Goal: Task Accomplishment & Management: Manage account settings

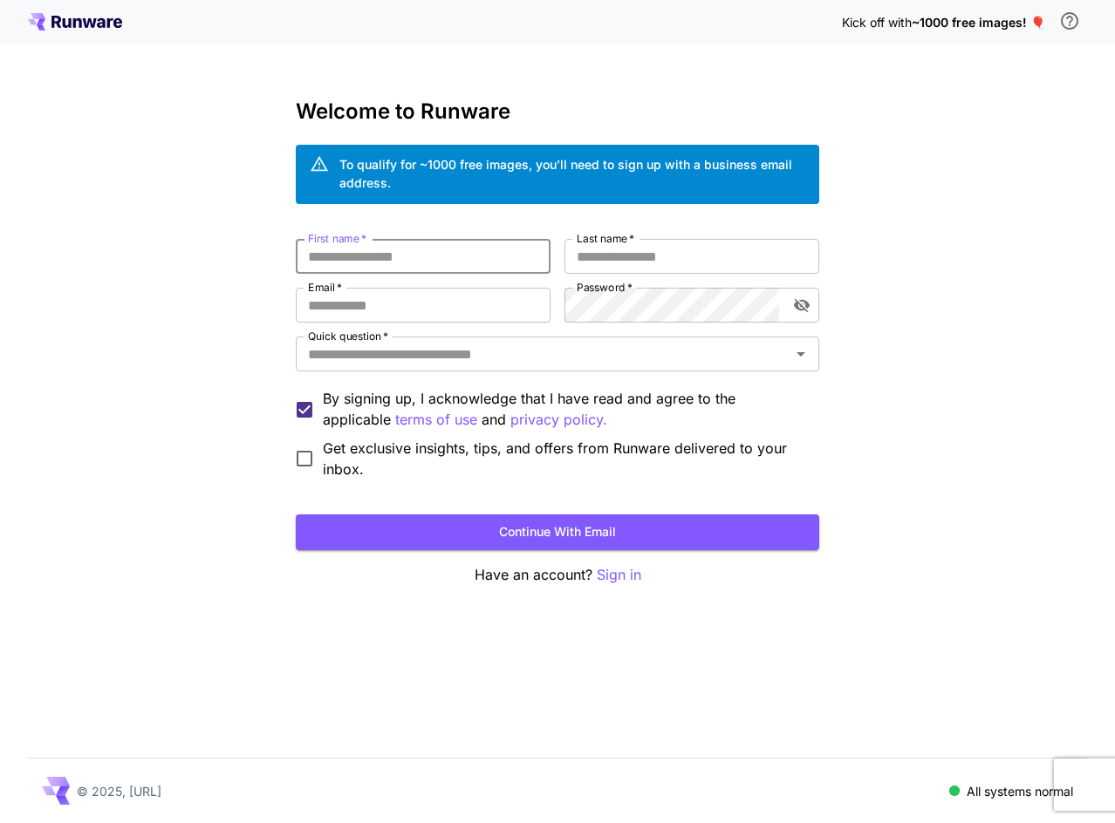
click at [477, 267] on input "First name   *" at bounding box center [423, 256] width 255 height 35
type input "******"
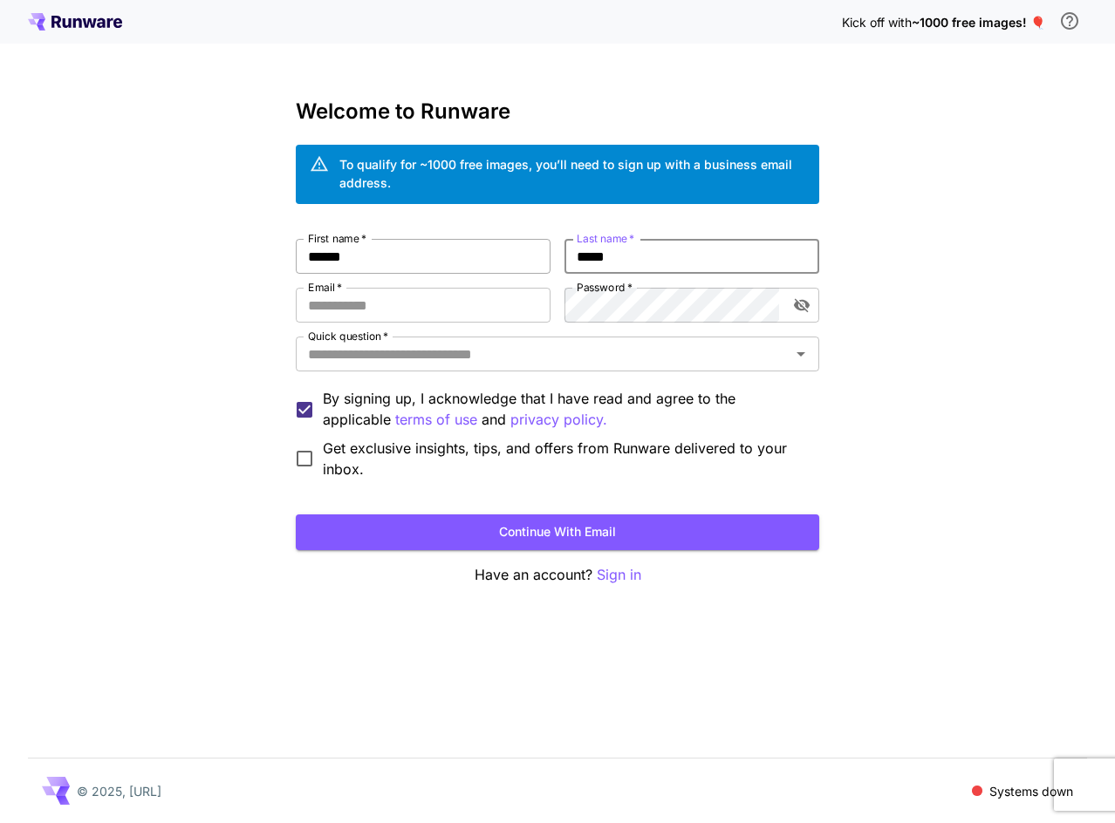
type input "*****"
type input "**********"
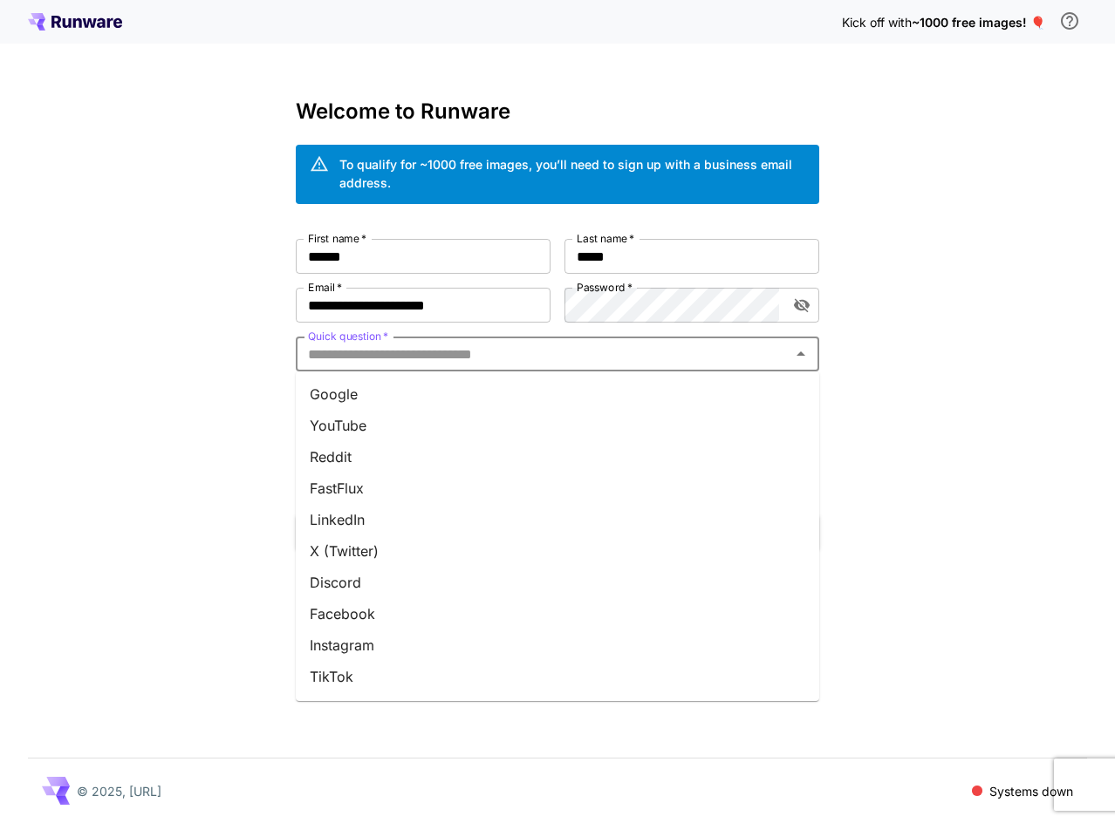
click at [410, 399] on li "Google" at bounding box center [557, 394] width 523 height 31
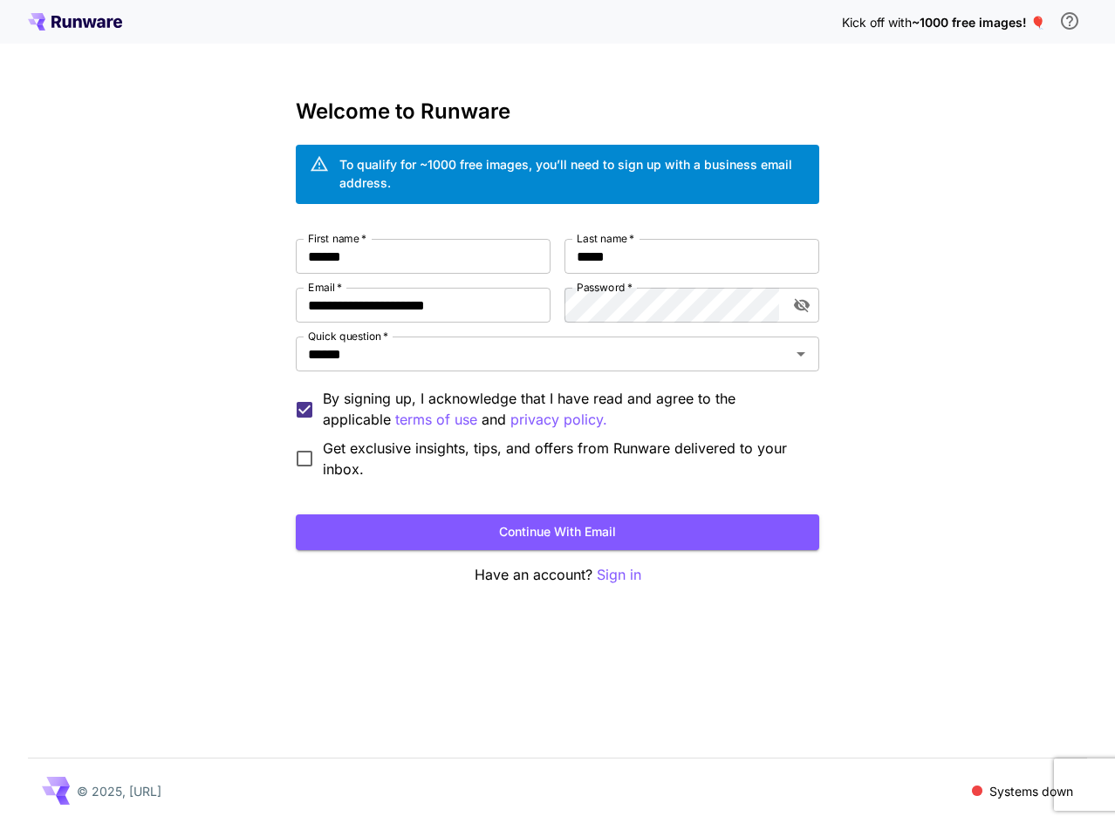
click at [397, 466] on span "Get exclusive insights, tips, and offers from Runware delivered to your inbox." at bounding box center [564, 459] width 482 height 42
click at [459, 544] on button "Continue with email" at bounding box center [557, 533] width 523 height 36
click at [658, 532] on button "Continue with email" at bounding box center [557, 533] width 523 height 36
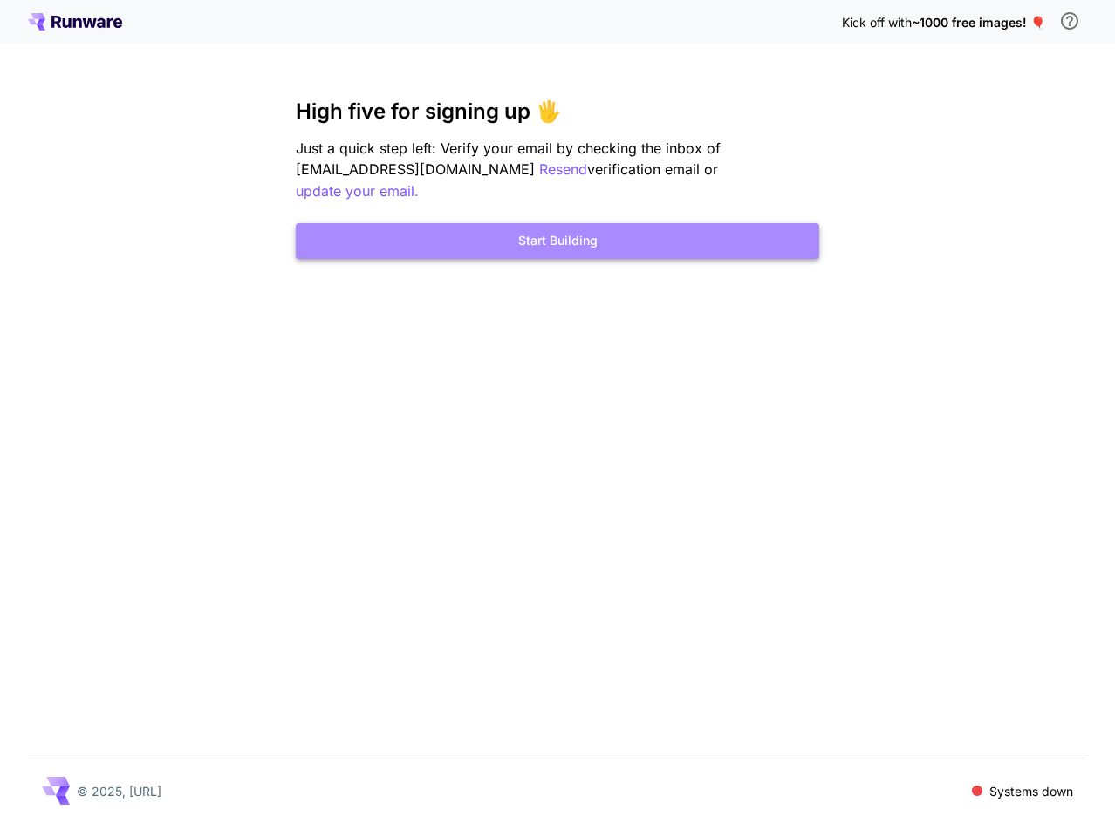
click at [587, 227] on button "Start Building" at bounding box center [557, 241] width 523 height 36
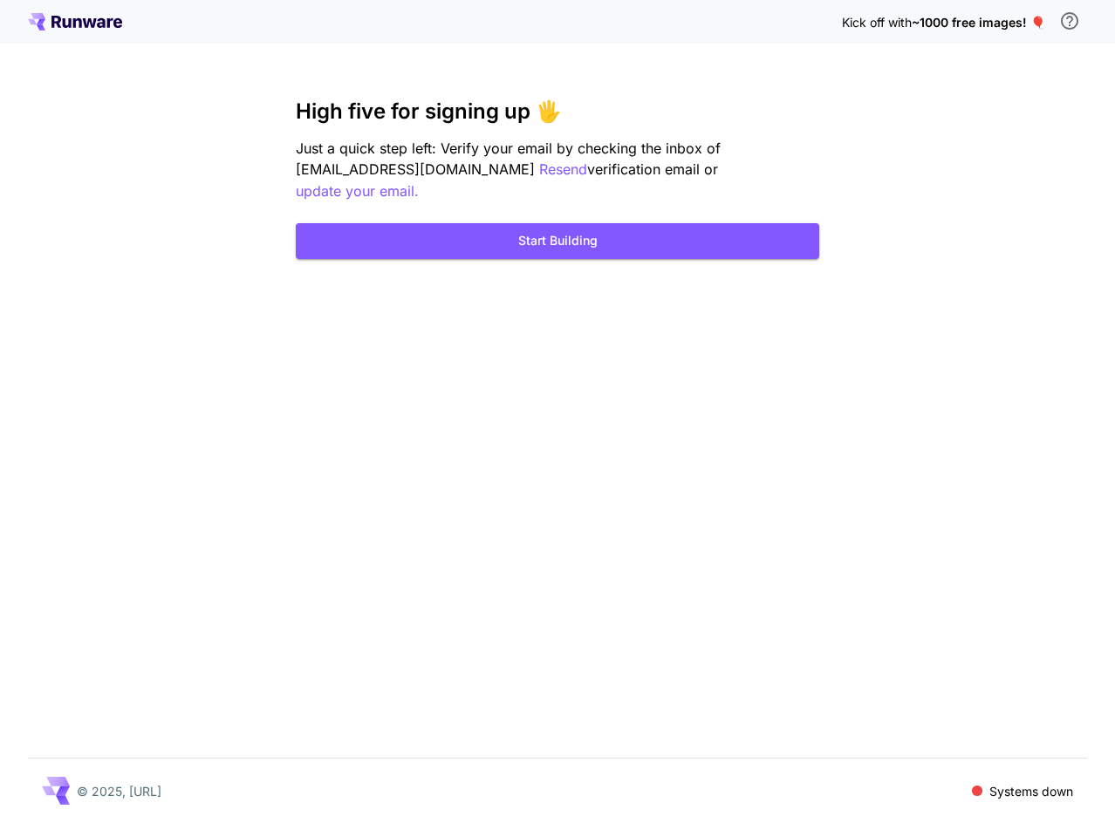
click at [927, 10] on div "Kick off with ~1000 free images! 🎈" at bounding box center [964, 21] width 245 height 37
click at [932, 16] on span "~1000 free images! 🎈" at bounding box center [978, 22] width 133 height 15
drag, startPoint x: 1032, startPoint y: 23, endPoint x: 913, endPoint y: 23, distance: 118.6
click at [913, 23] on span "~1000 free images! 🎈" at bounding box center [978, 22] width 133 height 15
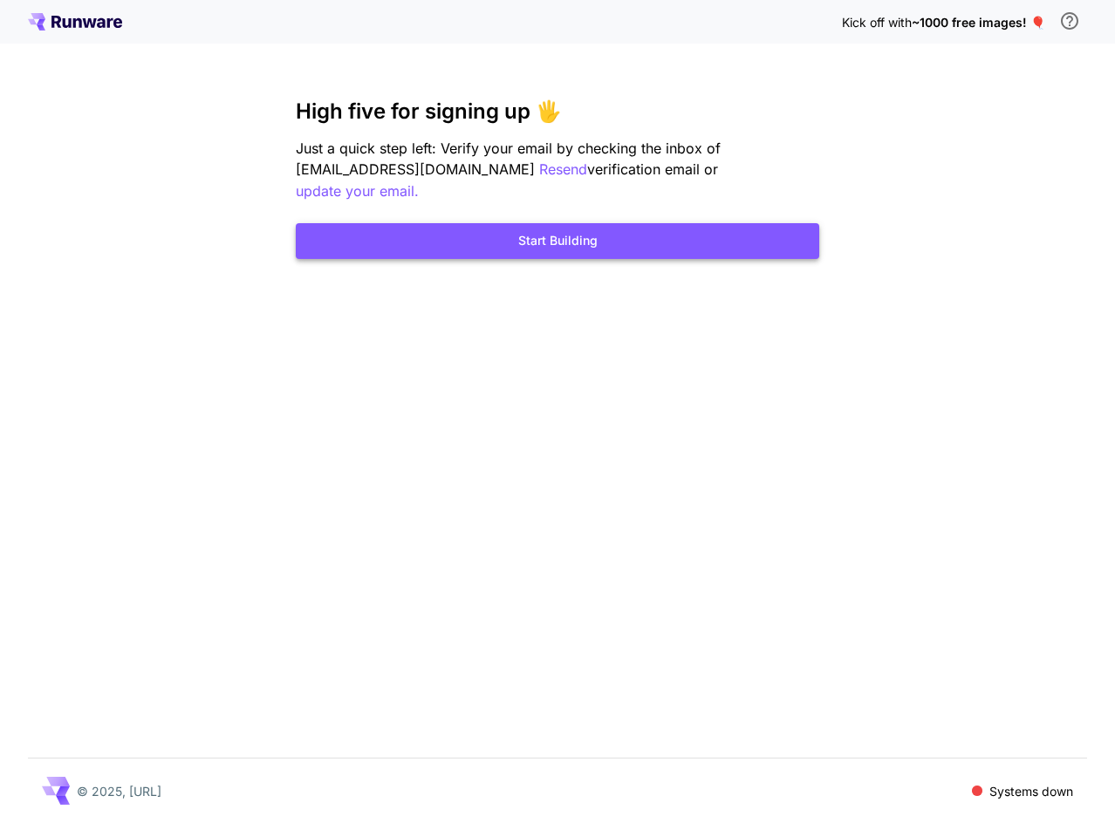
click at [494, 223] on button "Start Building" at bounding box center [557, 241] width 523 height 36
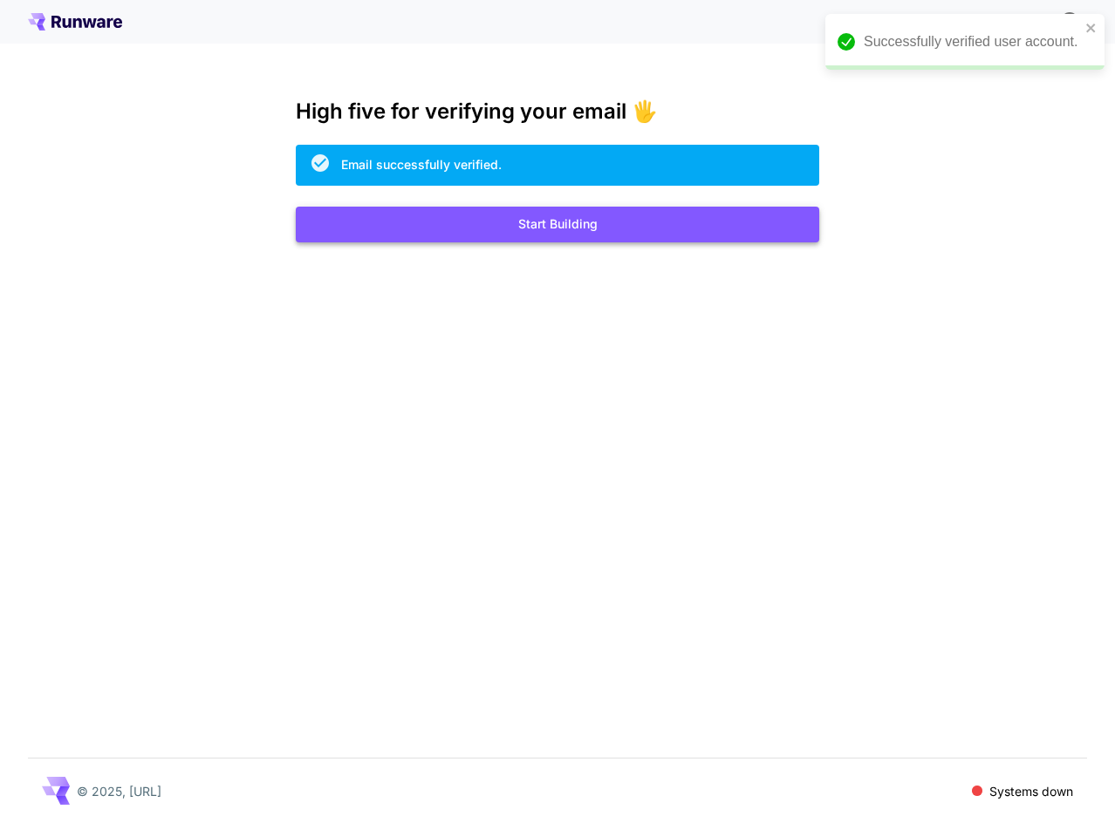
click at [662, 229] on button "Start Building" at bounding box center [557, 225] width 523 height 36
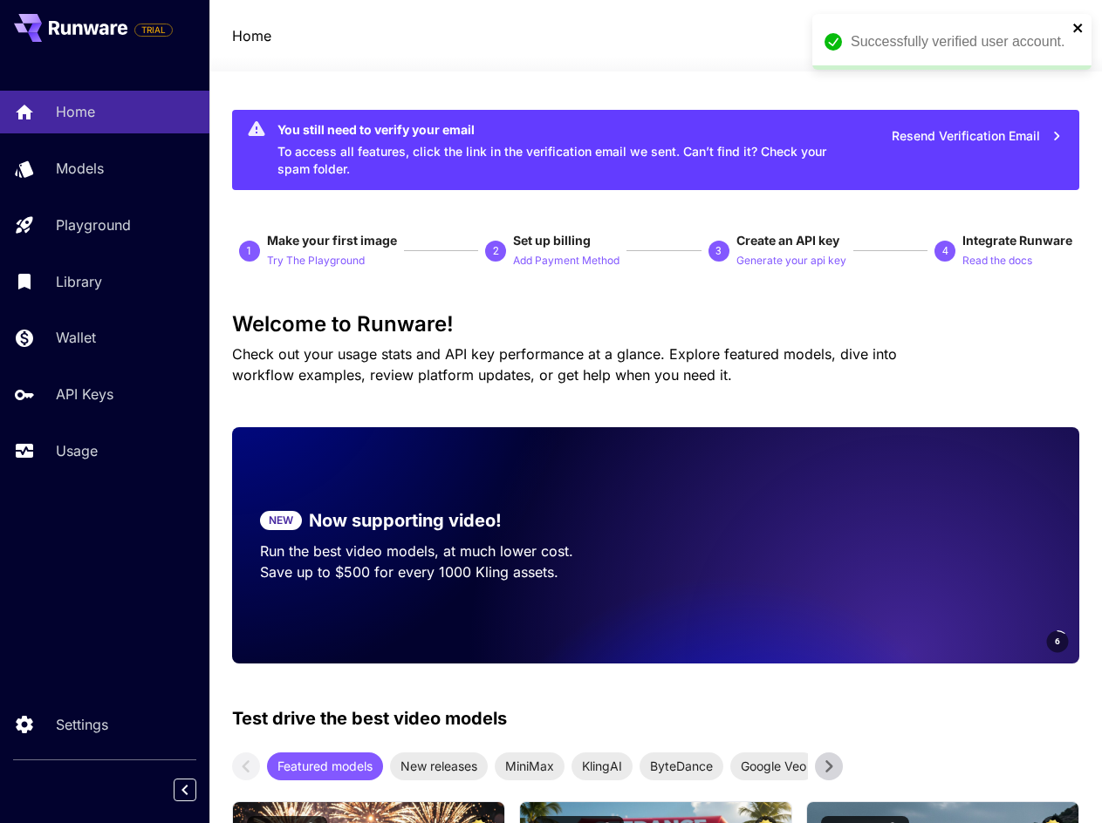
click at [1083, 25] on icon "close" at bounding box center [1078, 28] width 12 height 14
click at [1014, 31] on div "IB" at bounding box center [1021, 36] width 26 height 26
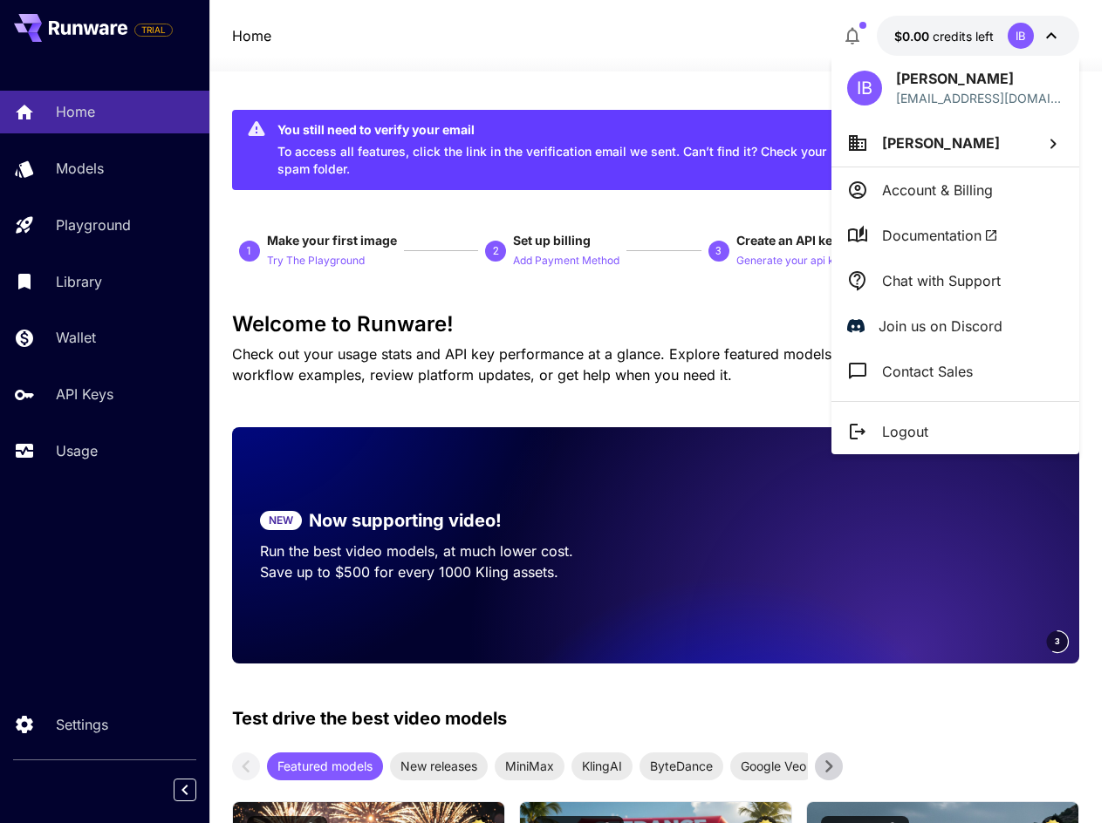
click at [665, 65] on div at bounding box center [557, 411] width 1115 height 823
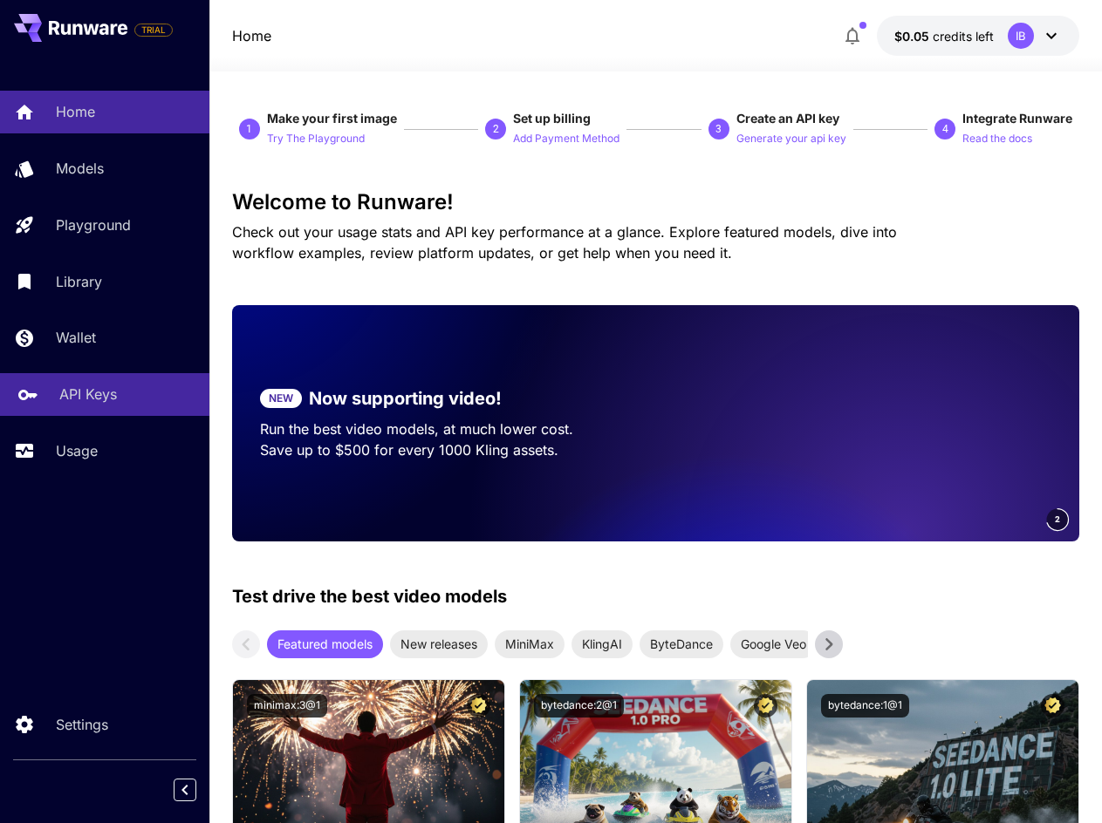
click at [84, 403] on p "API Keys" at bounding box center [88, 394] width 58 height 21
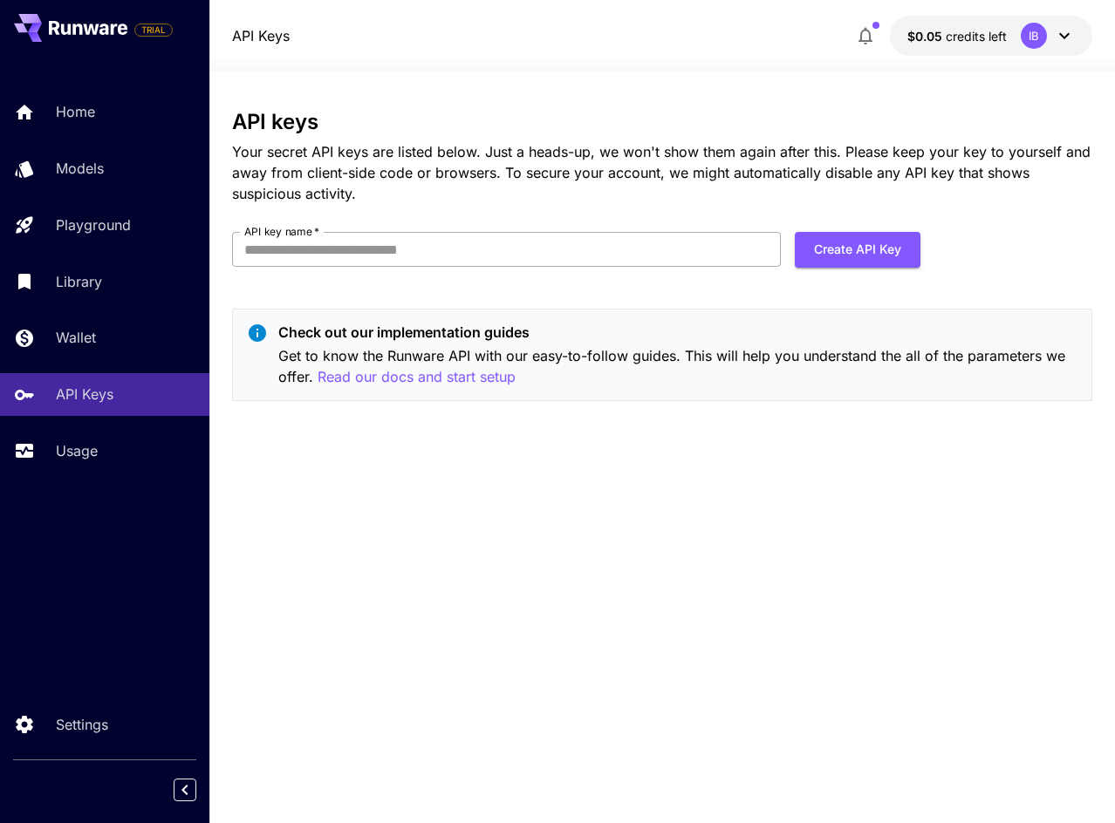
click at [721, 252] on input "API key name   *" at bounding box center [506, 249] width 549 height 35
type input "****"
click at [833, 243] on button "Create API Key" at bounding box center [858, 250] width 126 height 36
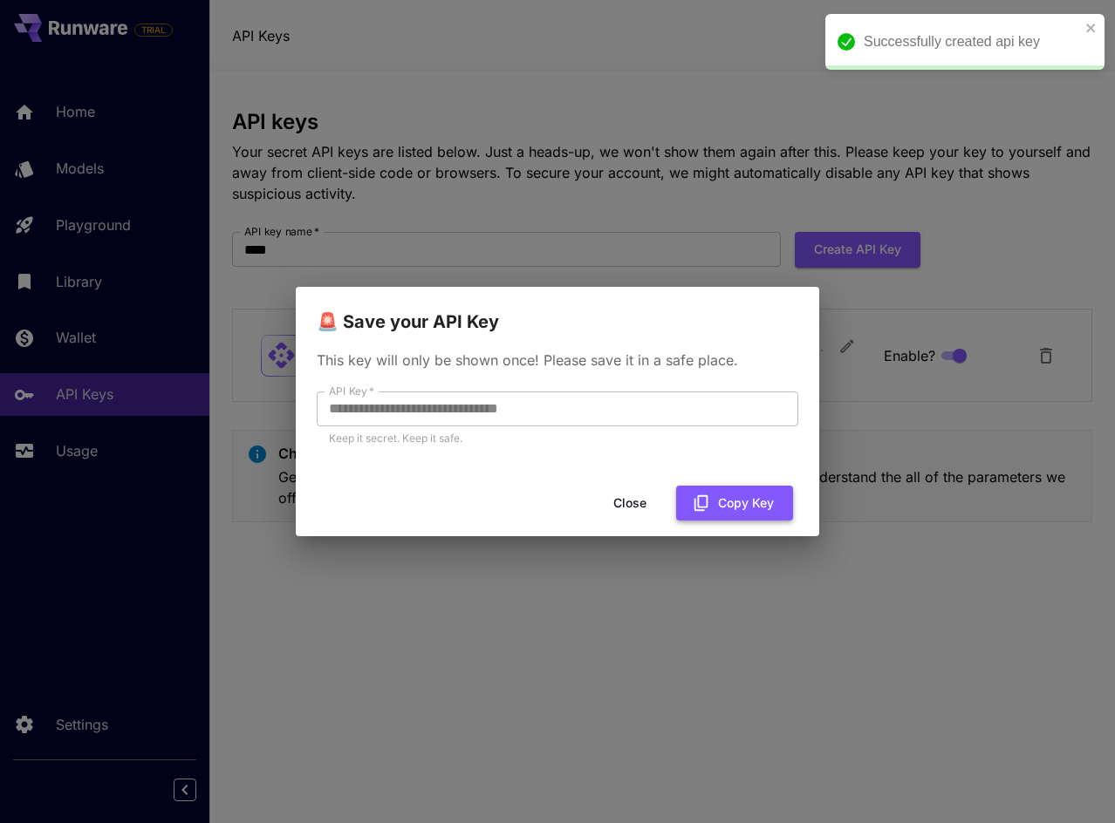
click at [731, 507] on button "Copy Key" at bounding box center [734, 504] width 117 height 36
click at [642, 505] on button "Close" at bounding box center [630, 504] width 79 height 36
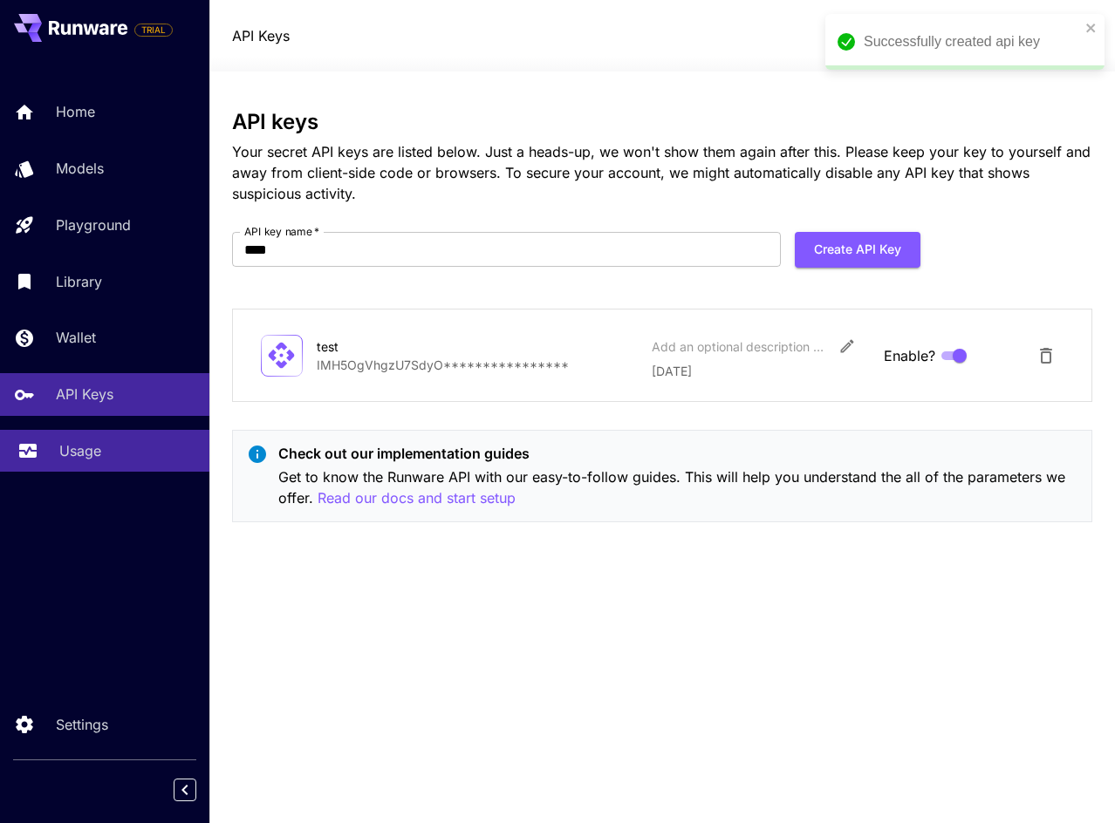
click at [107, 452] on div "Usage" at bounding box center [127, 451] width 136 height 21
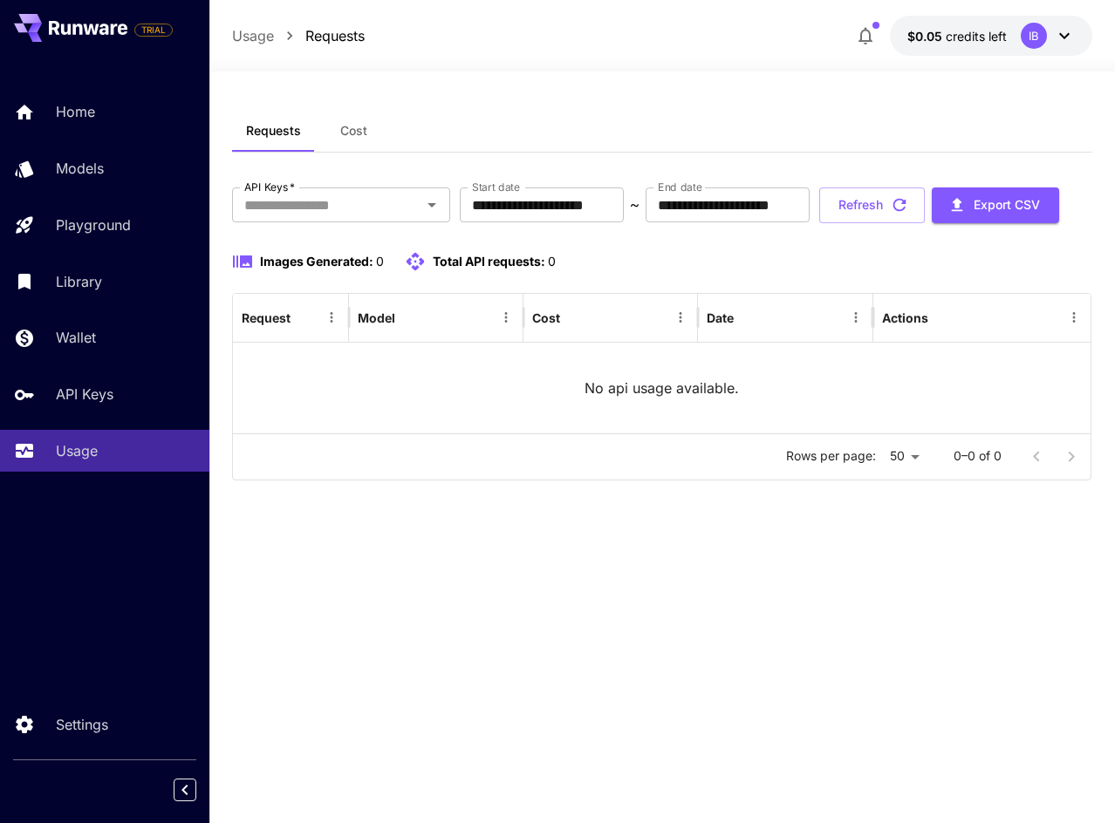
click at [997, 40] on span "credits left" at bounding box center [976, 36] width 61 height 15
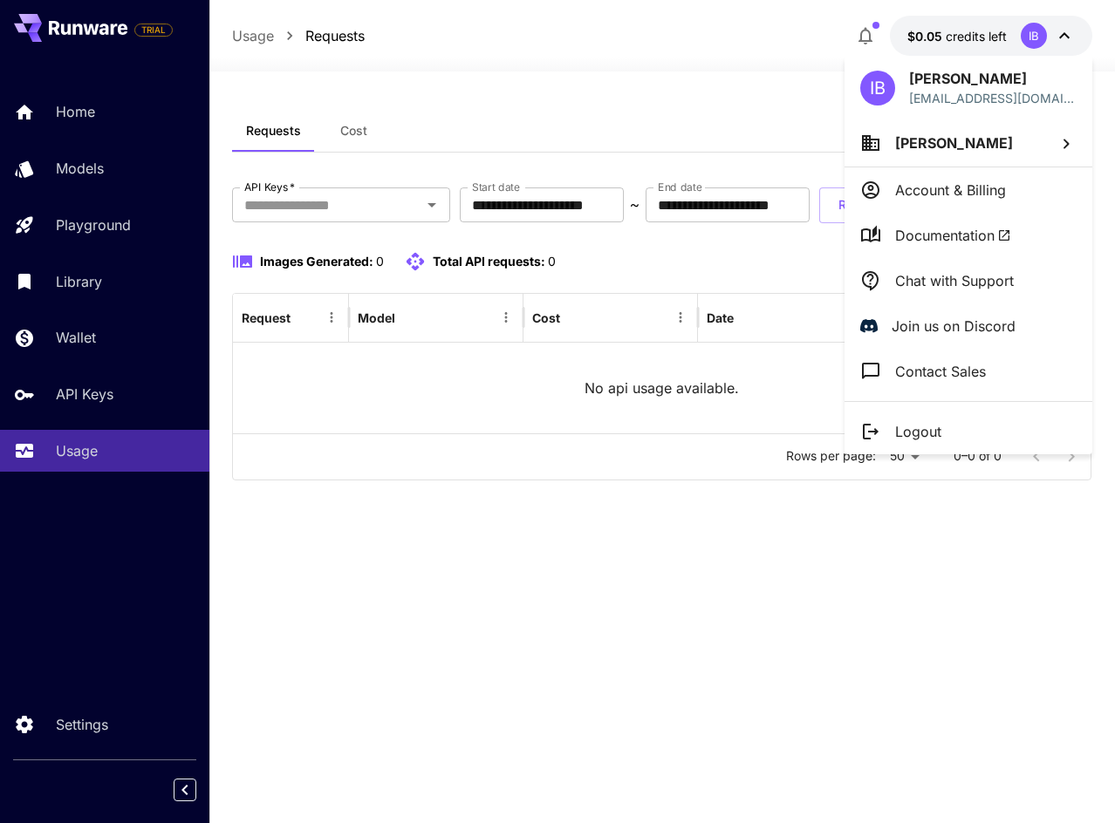
click at [957, 201] on li "Account & Billing" at bounding box center [968, 189] width 248 height 45
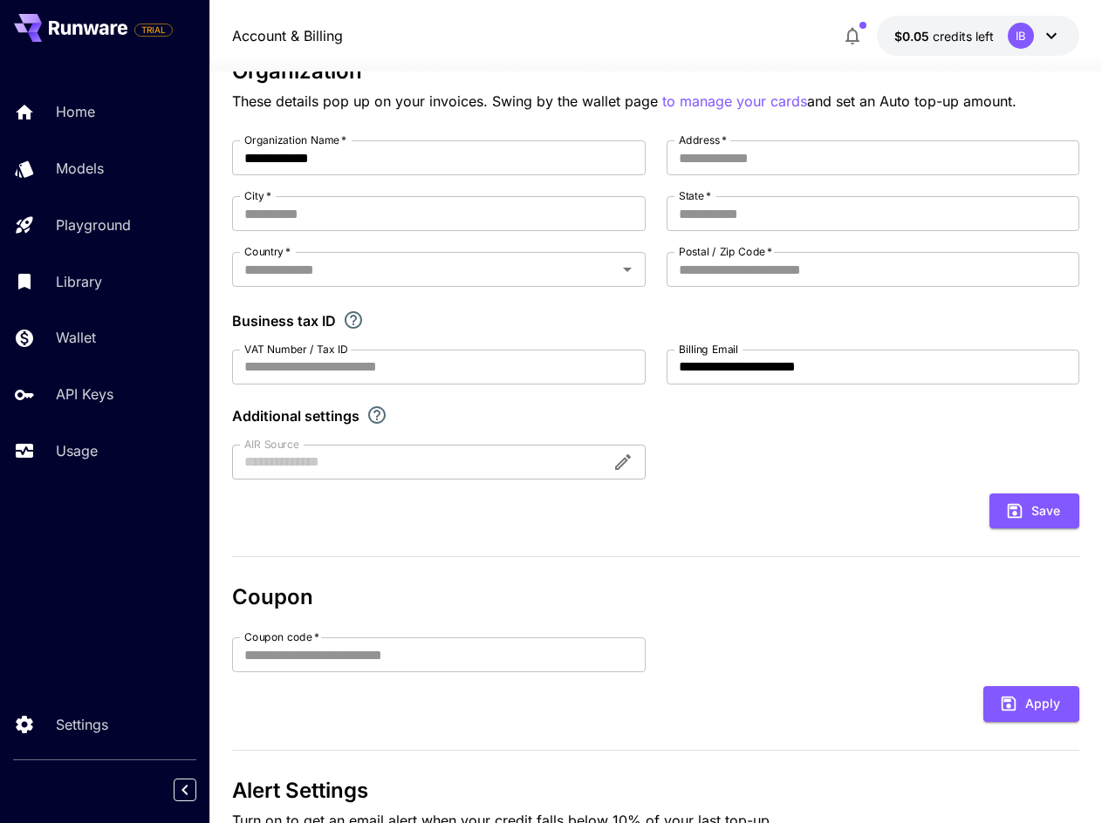
scroll to position [243, 0]
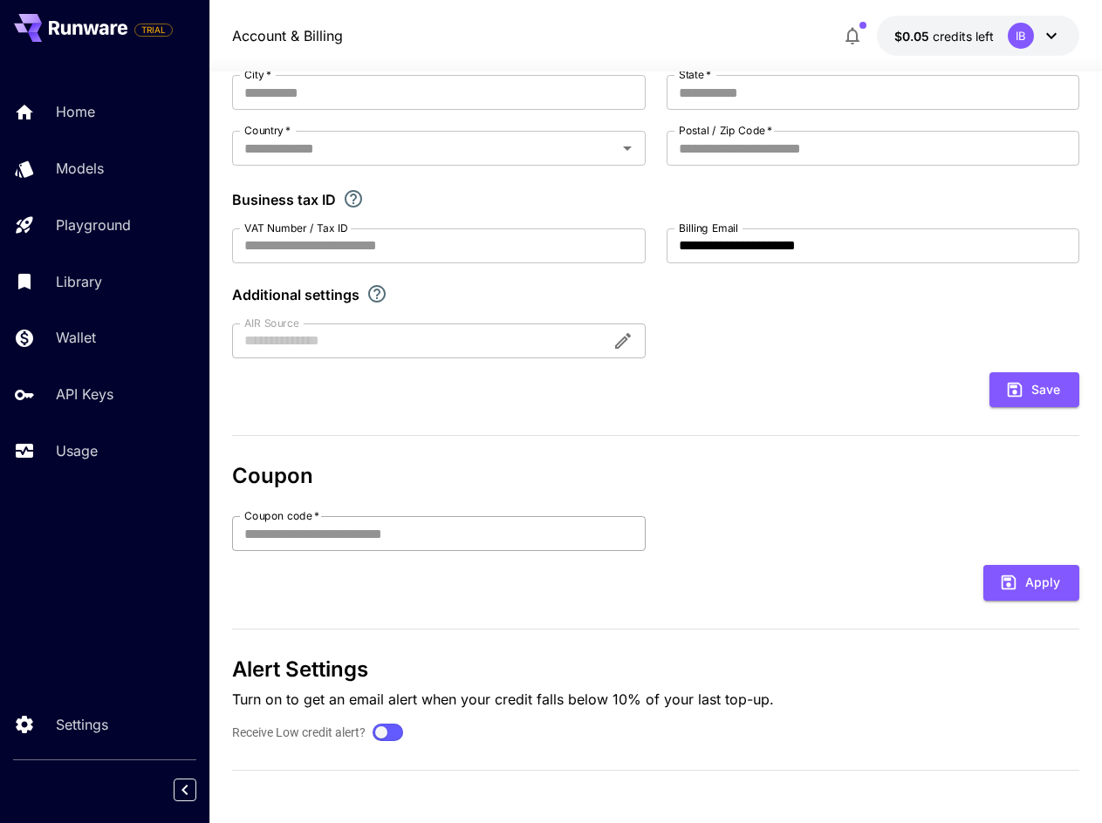
click at [341, 532] on input "Coupon code   *" at bounding box center [438, 533] width 413 height 35
click at [898, 29] on span "$0.05" at bounding box center [913, 36] width 38 height 15
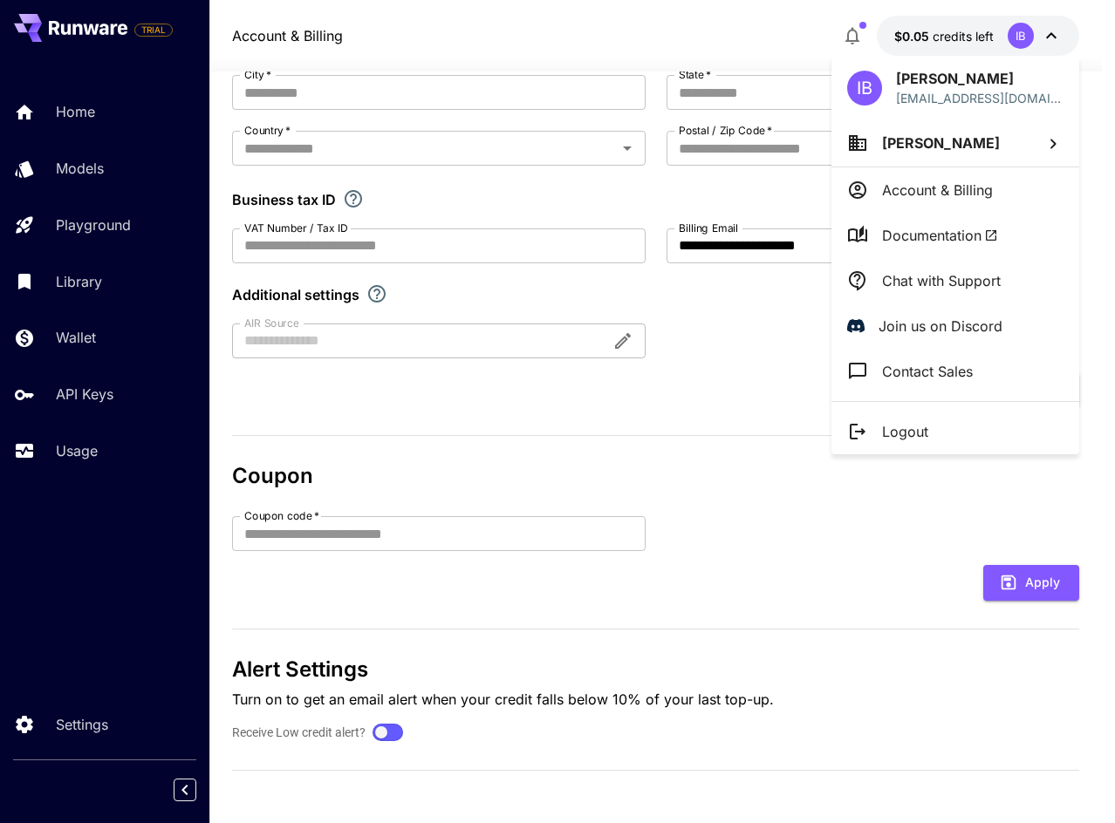
click at [691, 438] on div at bounding box center [557, 411] width 1115 height 823
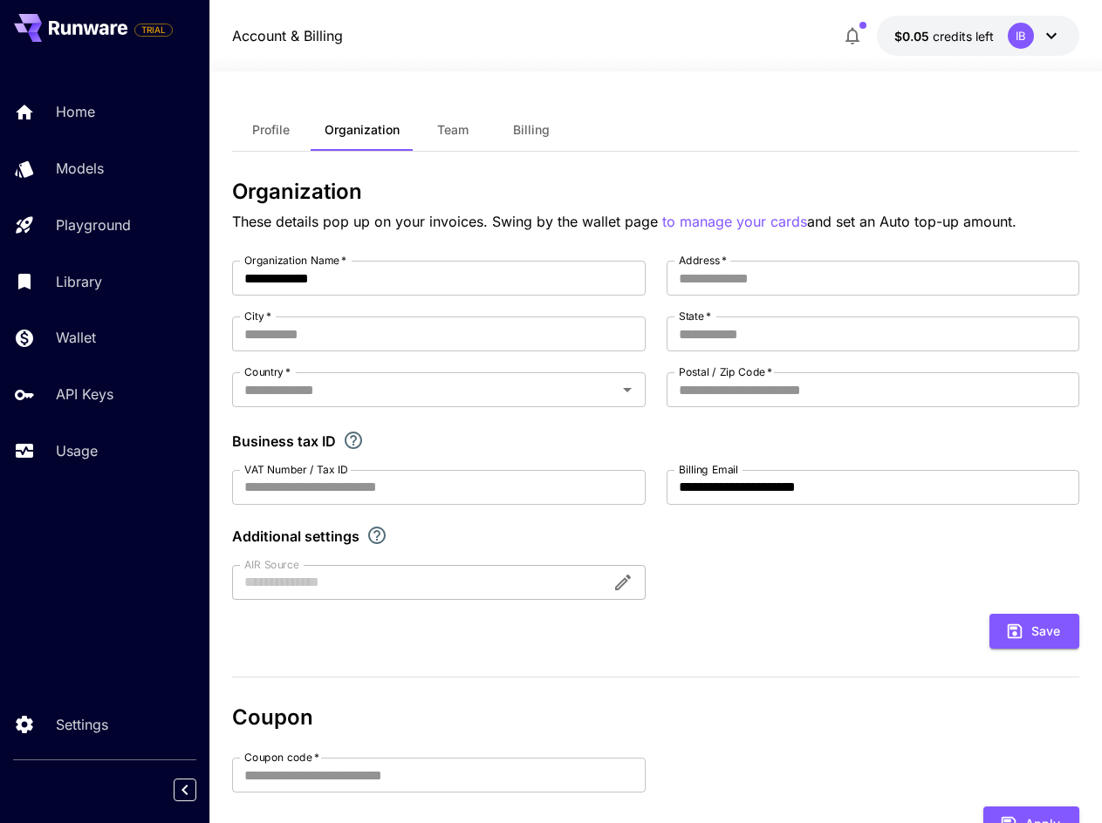
scroll to position [0, 0]
click at [537, 133] on span "Billing" at bounding box center [531, 131] width 37 height 16
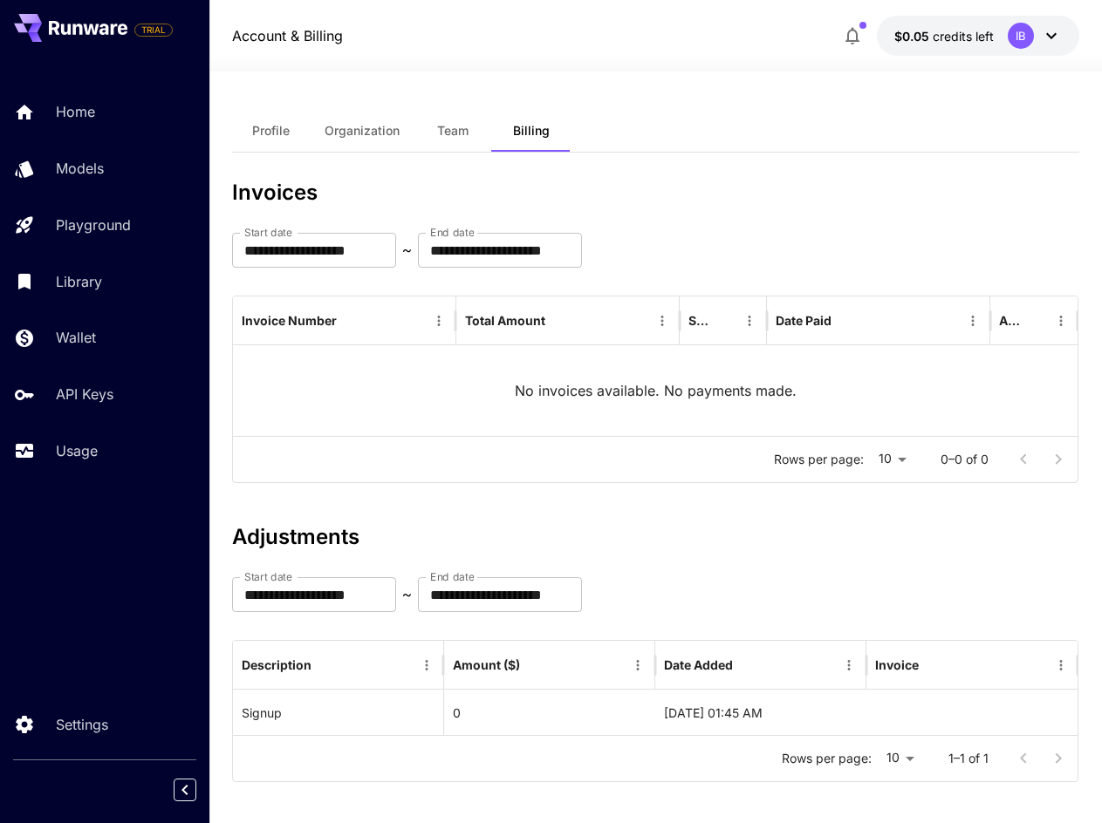
click at [257, 116] on button "Profile" at bounding box center [271, 131] width 79 height 42
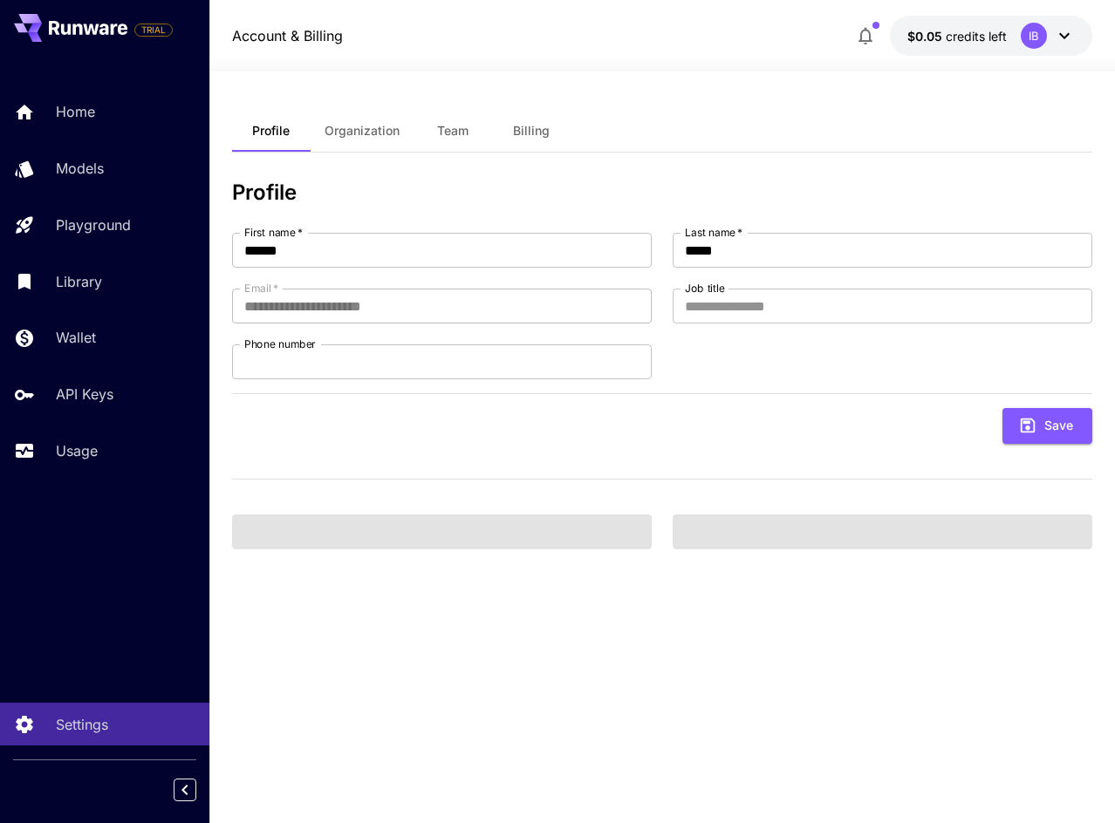
click at [322, 104] on div "**********" at bounding box center [662, 448] width 860 height 752
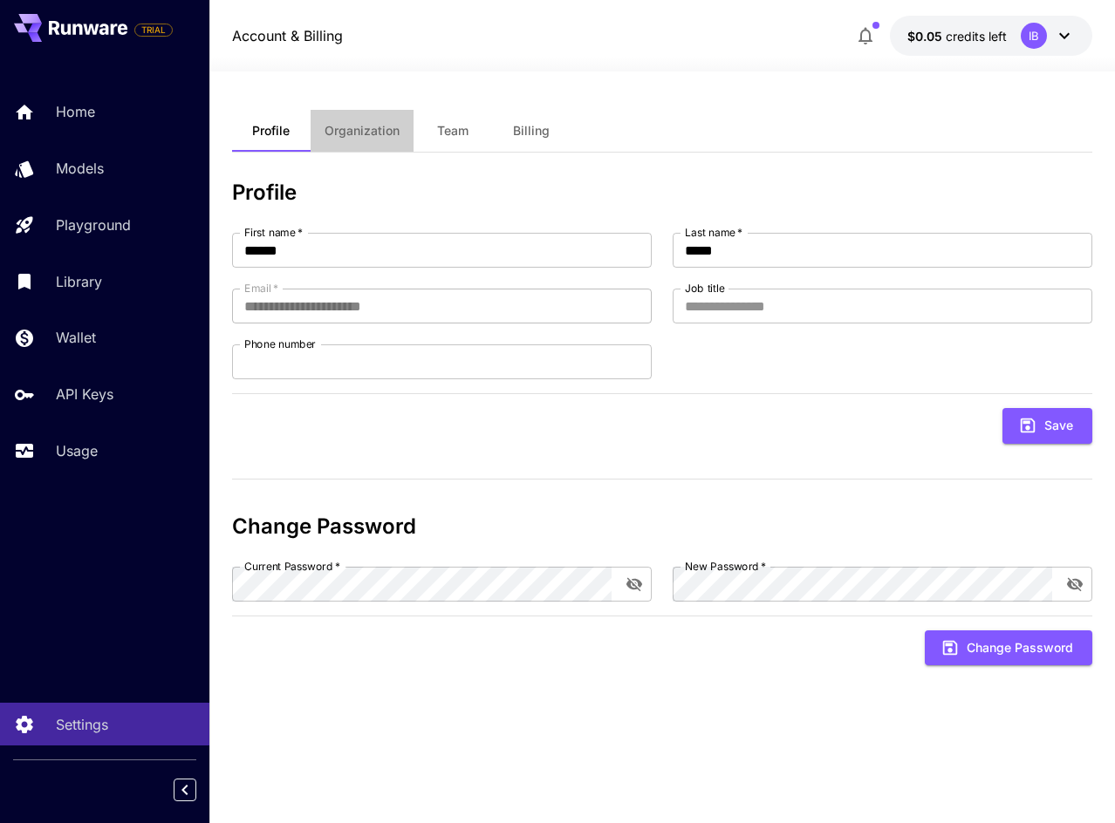
click at [337, 126] on span "Organization" at bounding box center [361, 131] width 75 height 16
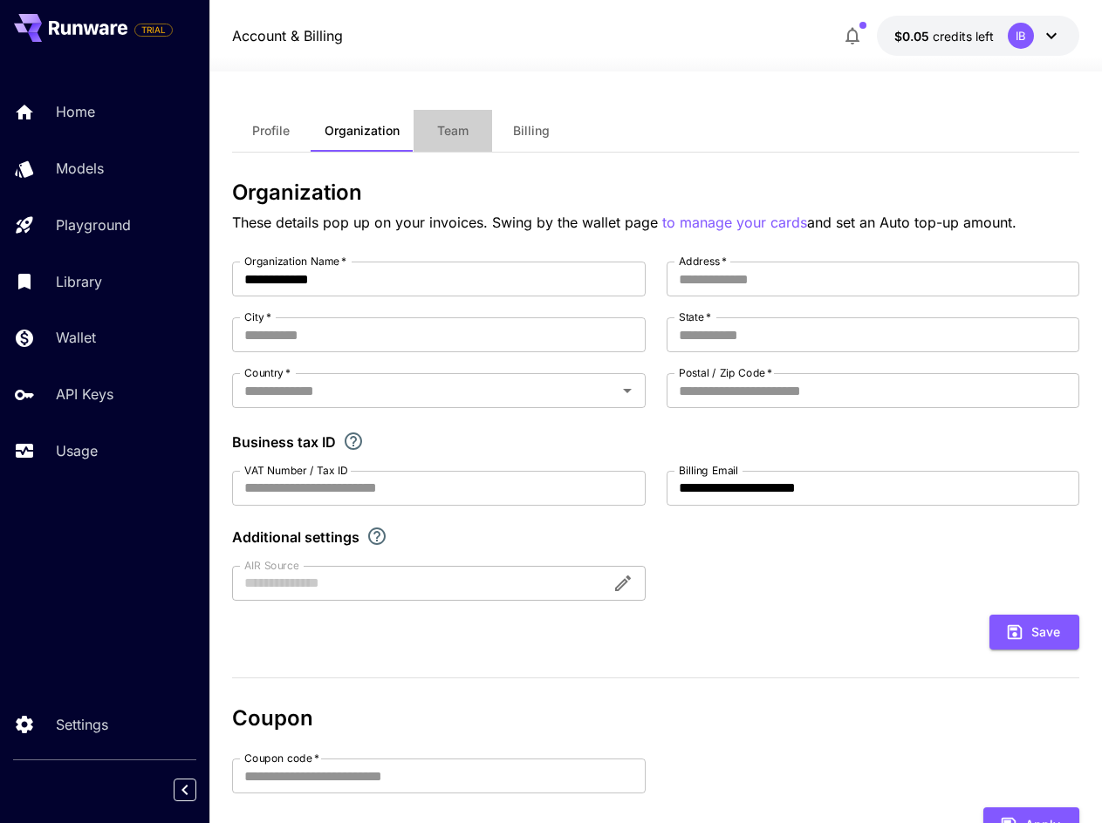
click at [442, 127] on span "Team" at bounding box center [452, 131] width 31 height 16
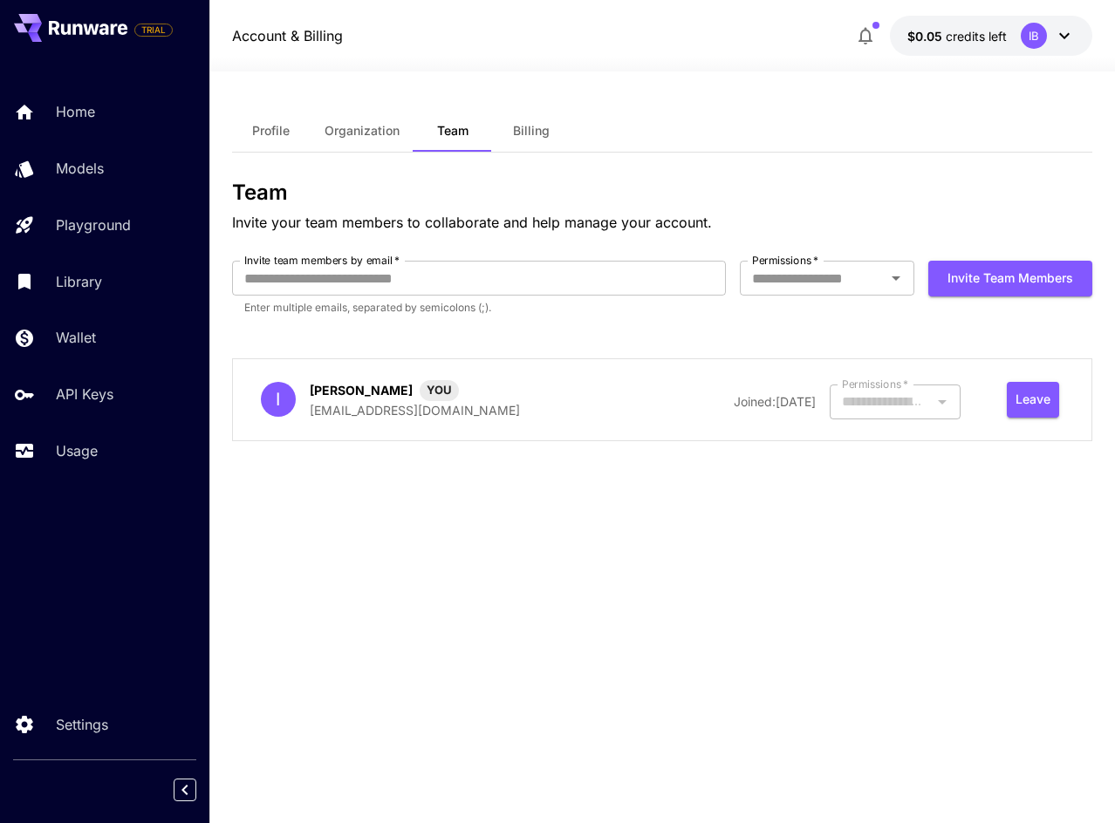
click at [492, 125] on button "Billing" at bounding box center [531, 131] width 79 height 42
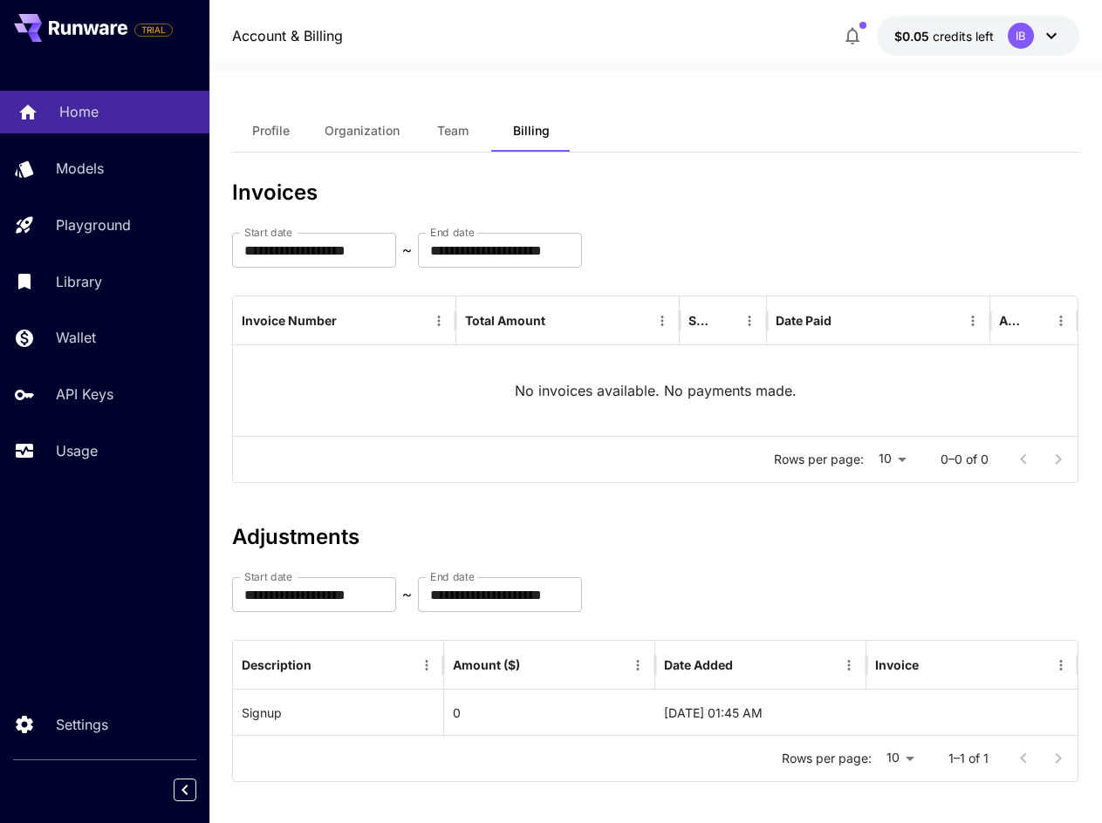
click at [106, 112] on div "Home" at bounding box center [127, 111] width 136 height 21
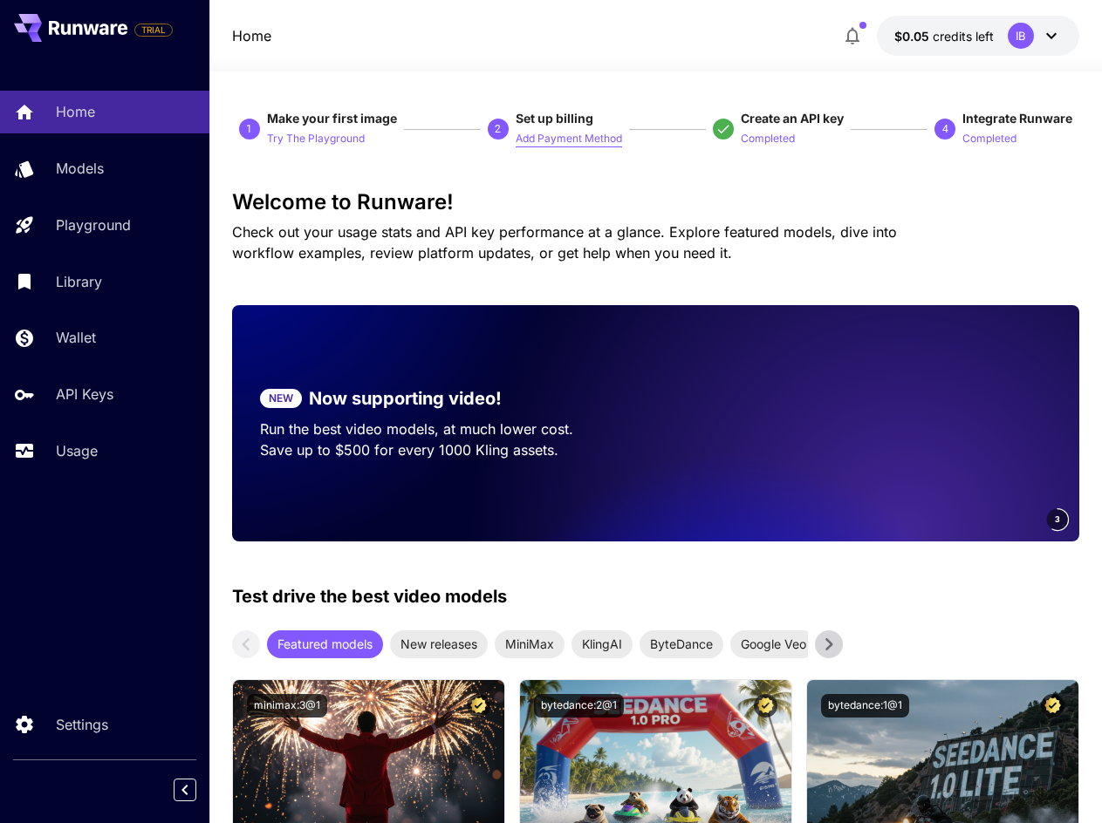
click at [526, 137] on p "Add Payment Method" at bounding box center [569, 139] width 106 height 17
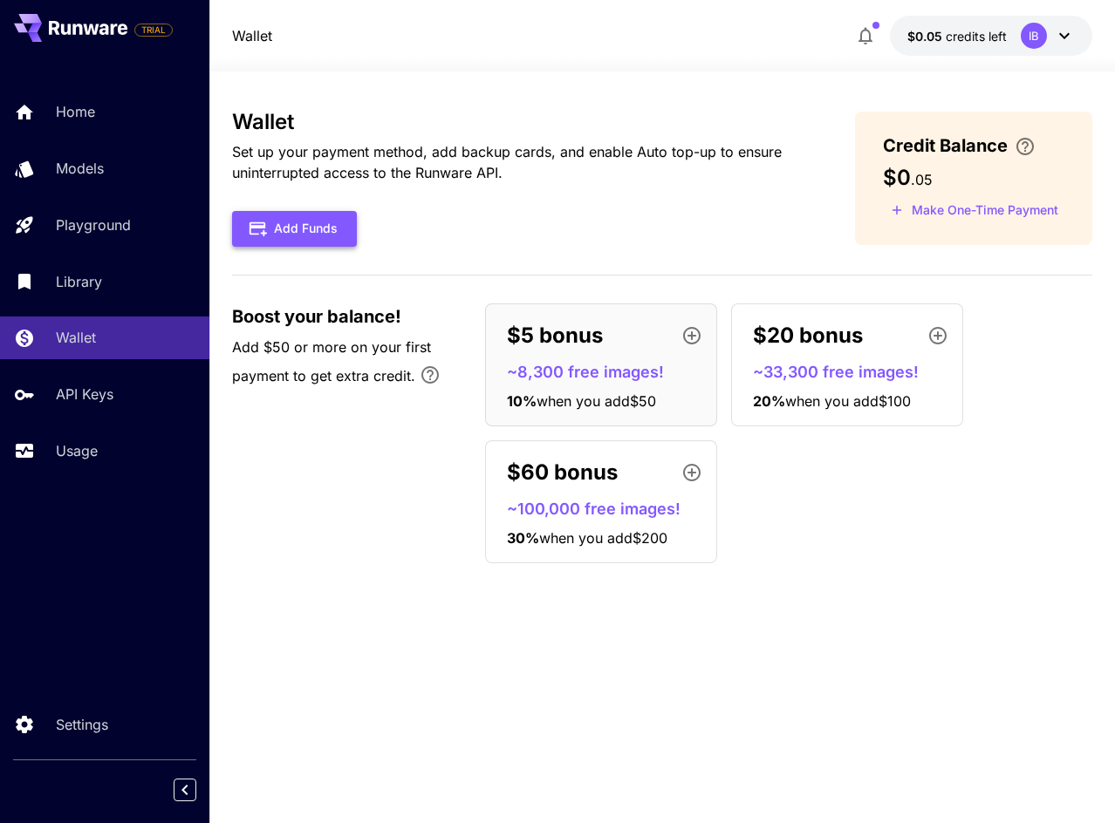
click at [310, 233] on button "Add Funds" at bounding box center [294, 229] width 125 height 36
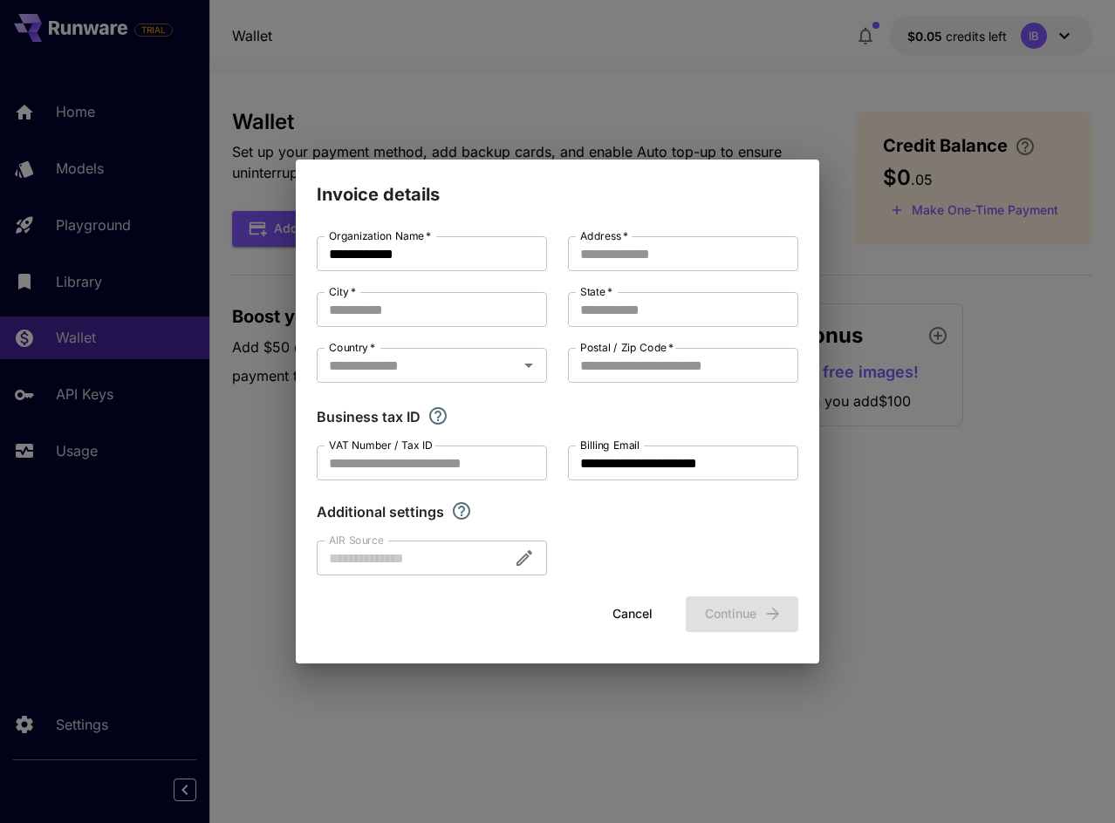
click at [638, 615] on button "Cancel" at bounding box center [632, 615] width 79 height 36
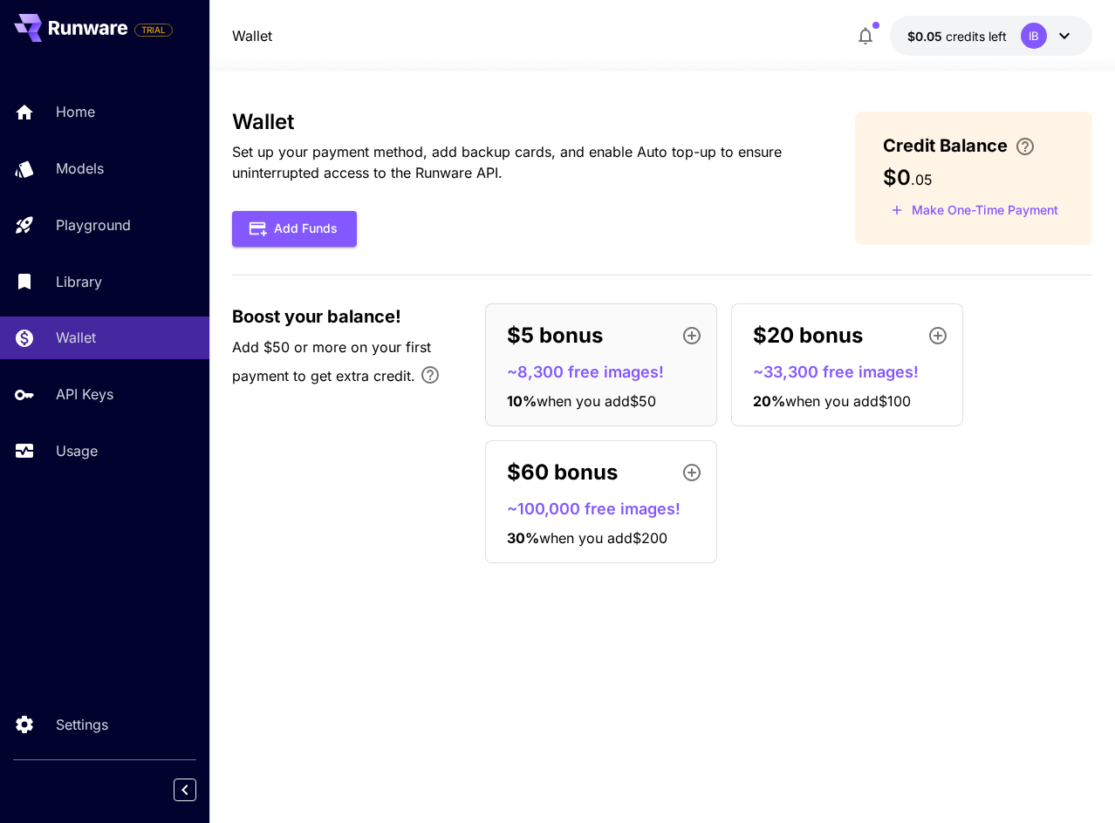
click at [598, 379] on p "~8,300 free images!" at bounding box center [608, 372] width 202 height 24
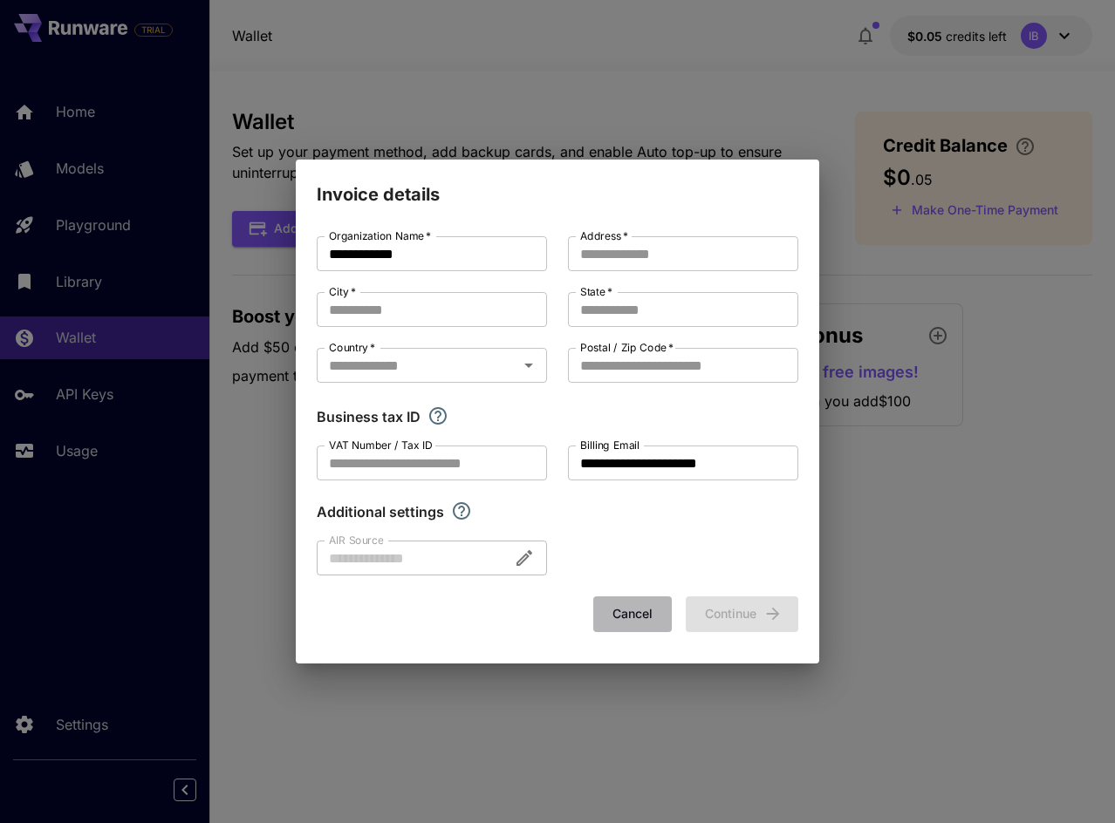
click at [645, 609] on button "Cancel" at bounding box center [632, 615] width 79 height 36
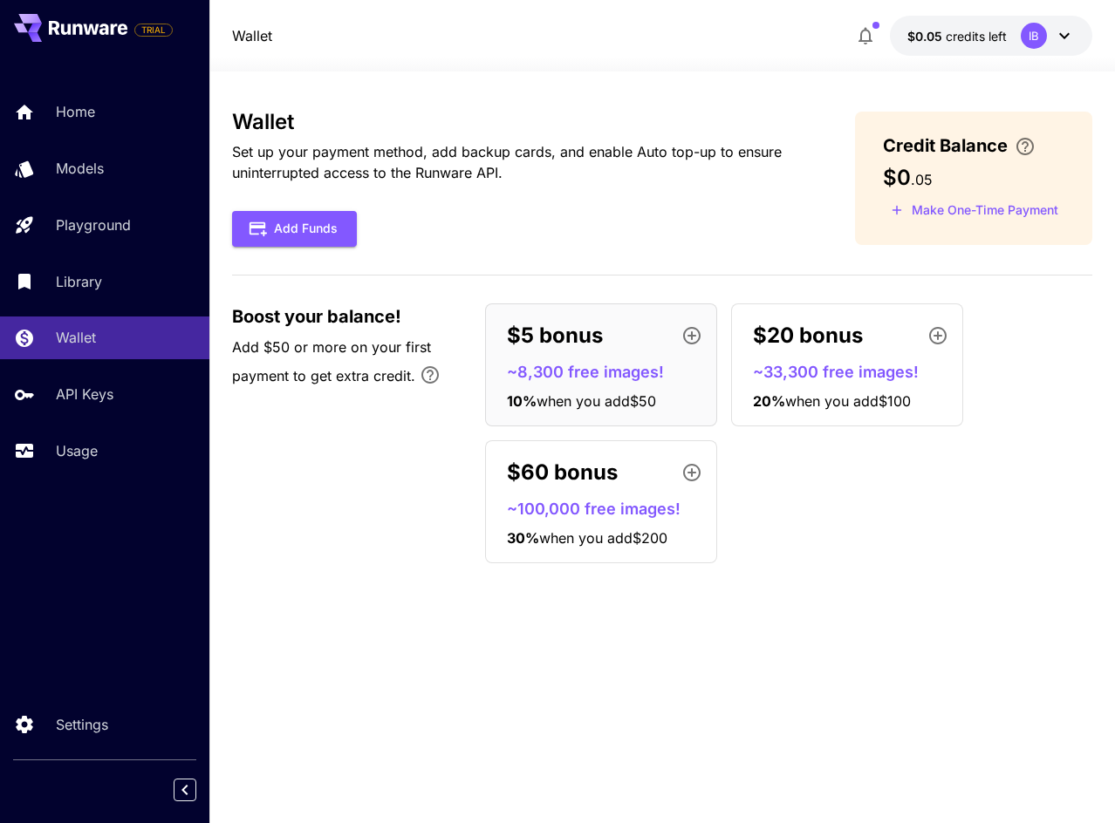
click at [693, 328] on icon "button" at bounding box center [691, 335] width 17 height 17
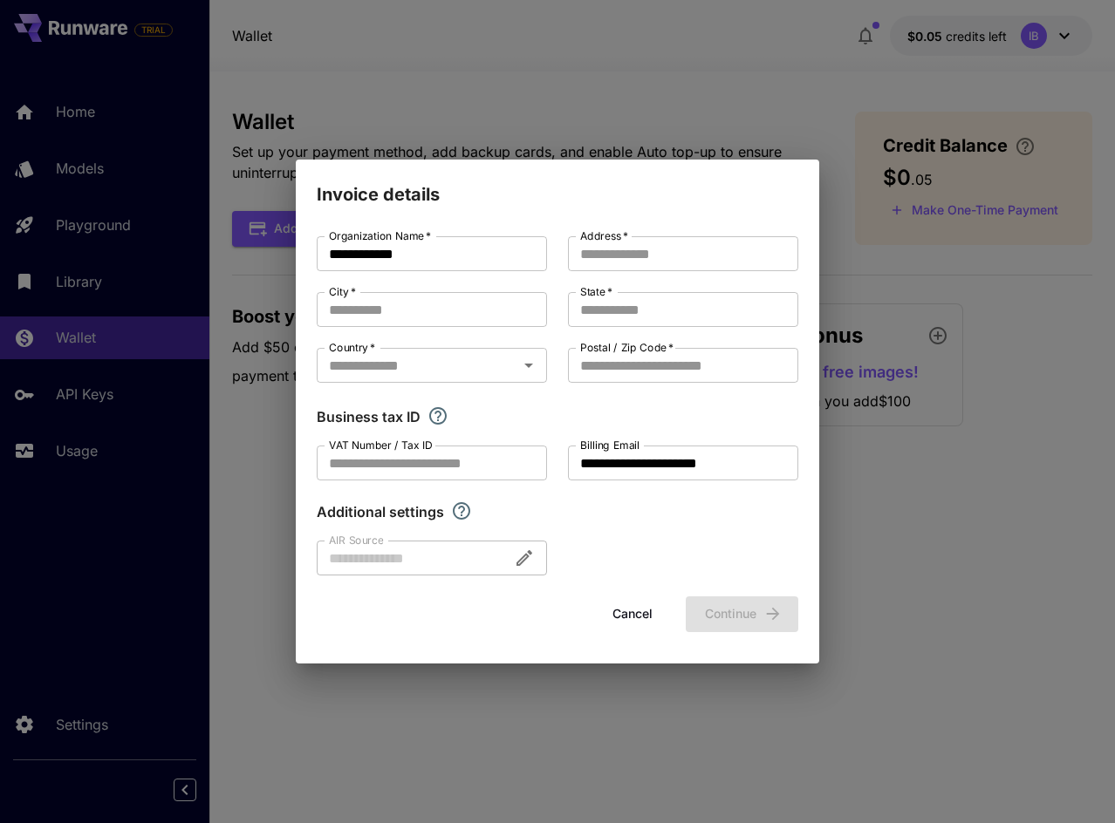
click at [644, 632] on button "Cancel" at bounding box center [632, 615] width 79 height 36
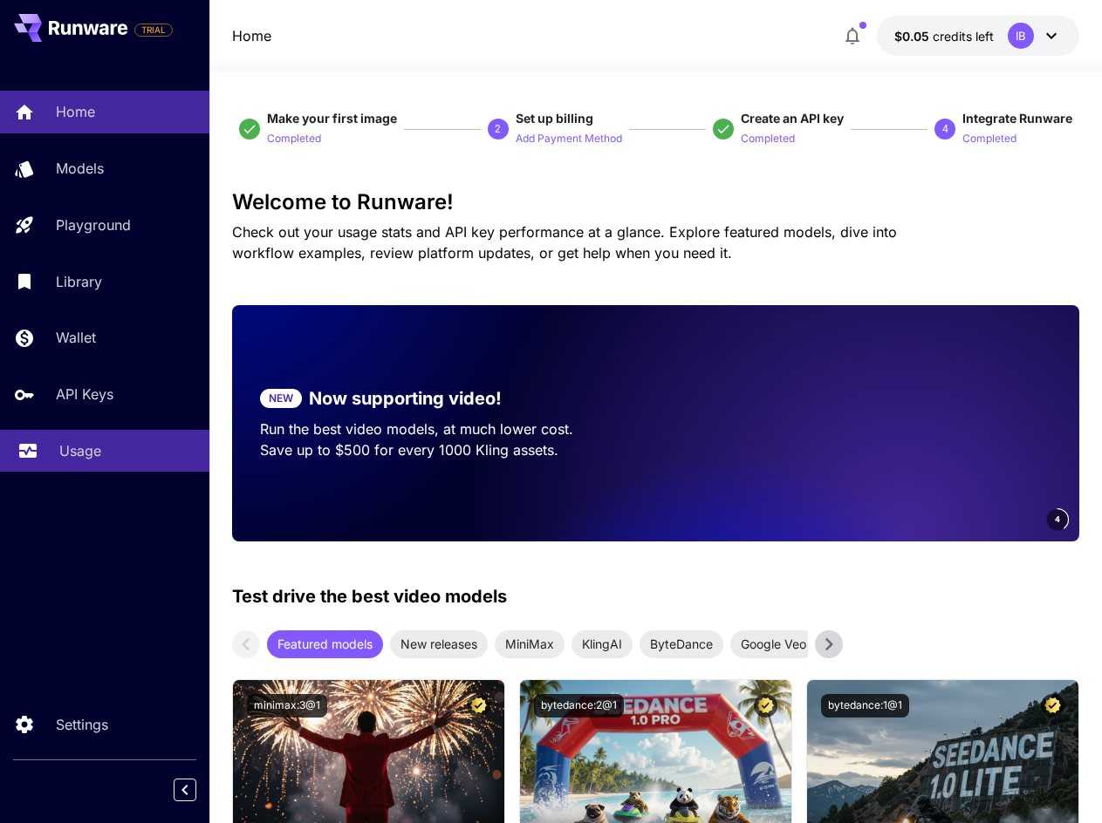
click at [118, 453] on div "Usage" at bounding box center [127, 451] width 136 height 21
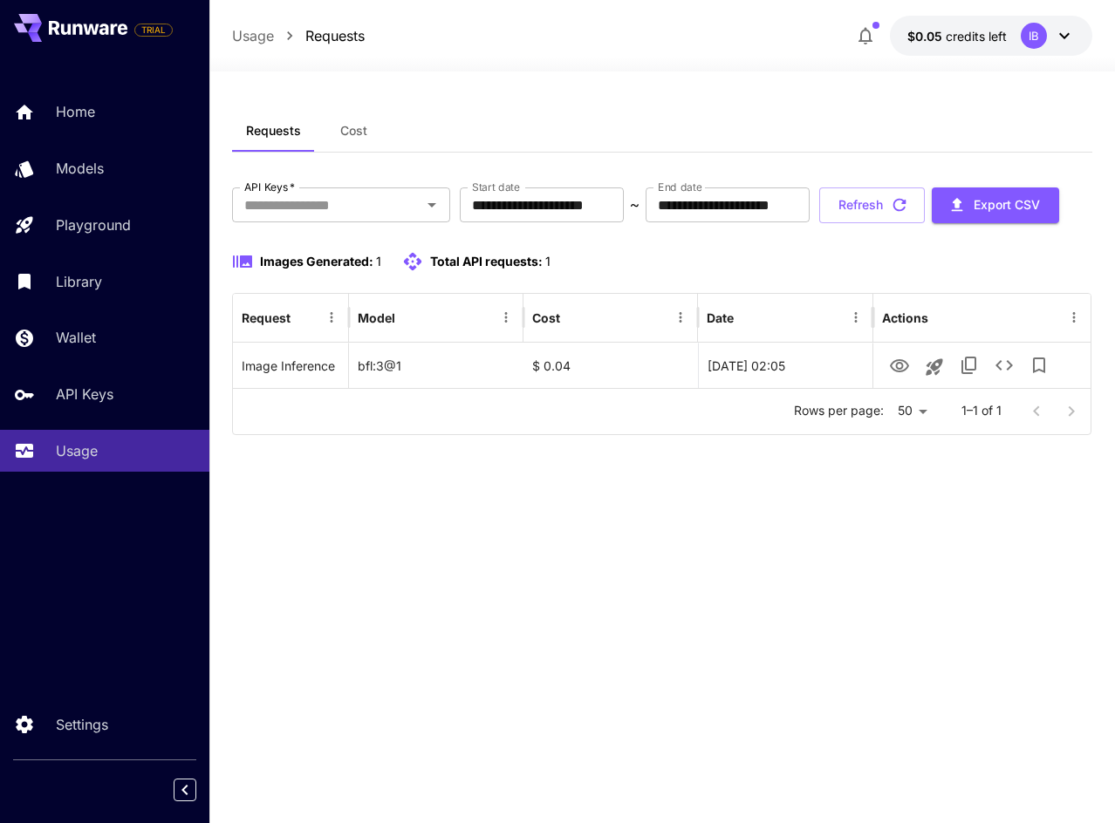
click at [935, 116] on div "Requests Cost" at bounding box center [662, 131] width 860 height 43
